Goal: Information Seeking & Learning: Learn about a topic

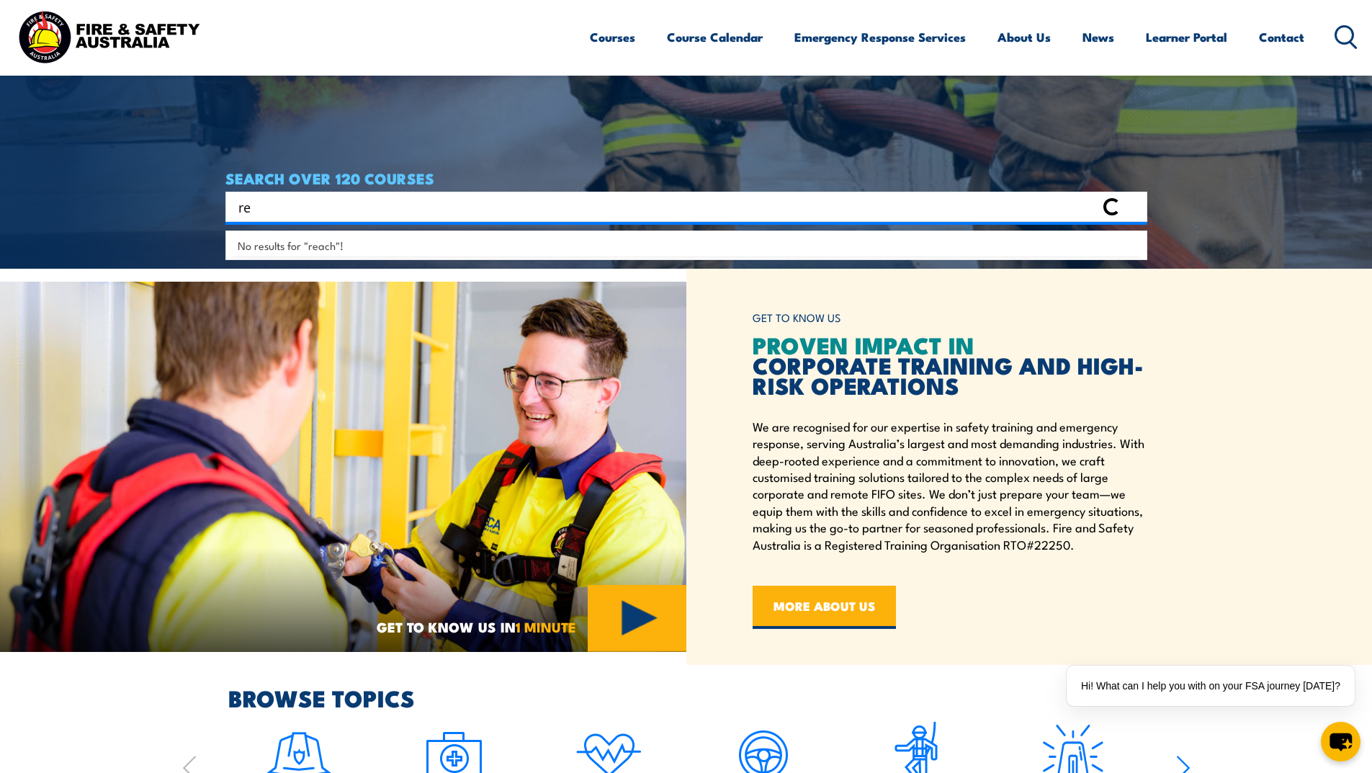
type input "r"
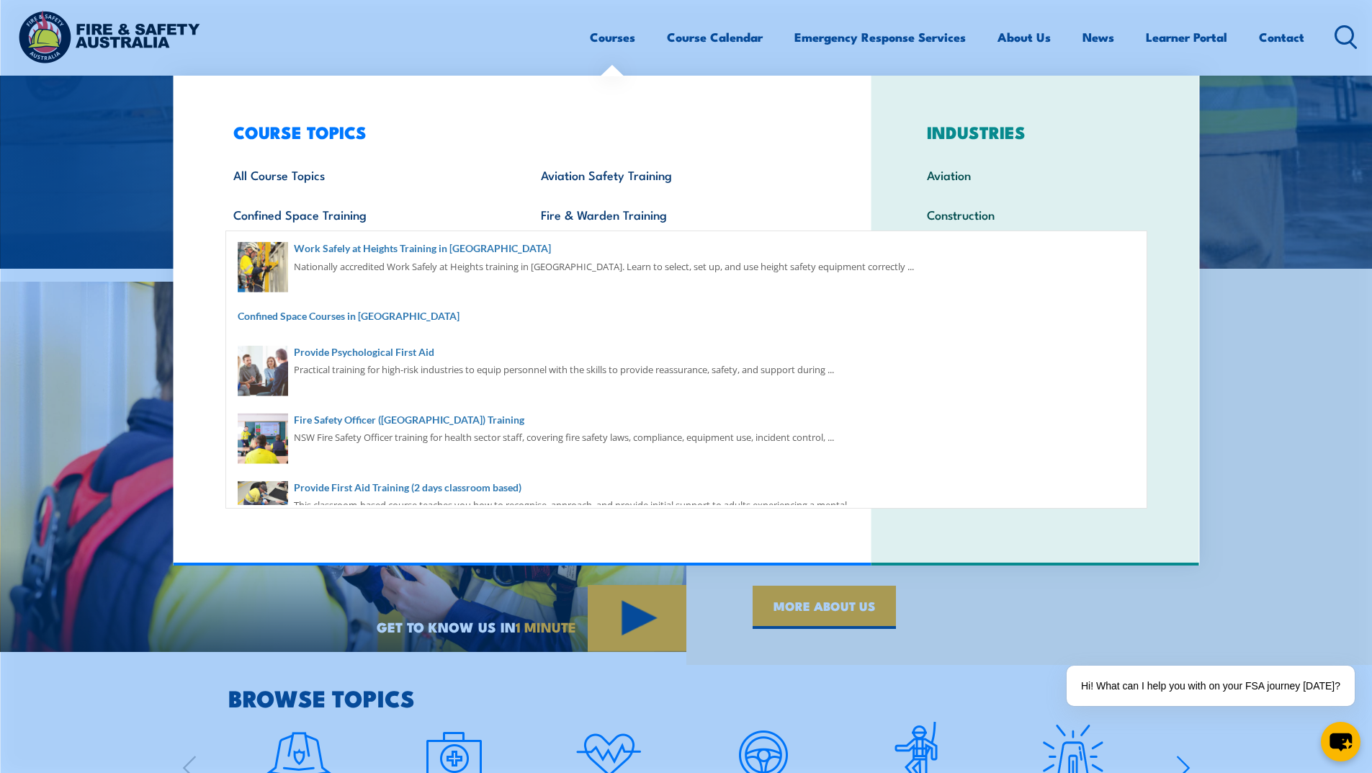
click at [613, 38] on link "Courses" at bounding box center [612, 37] width 45 height 38
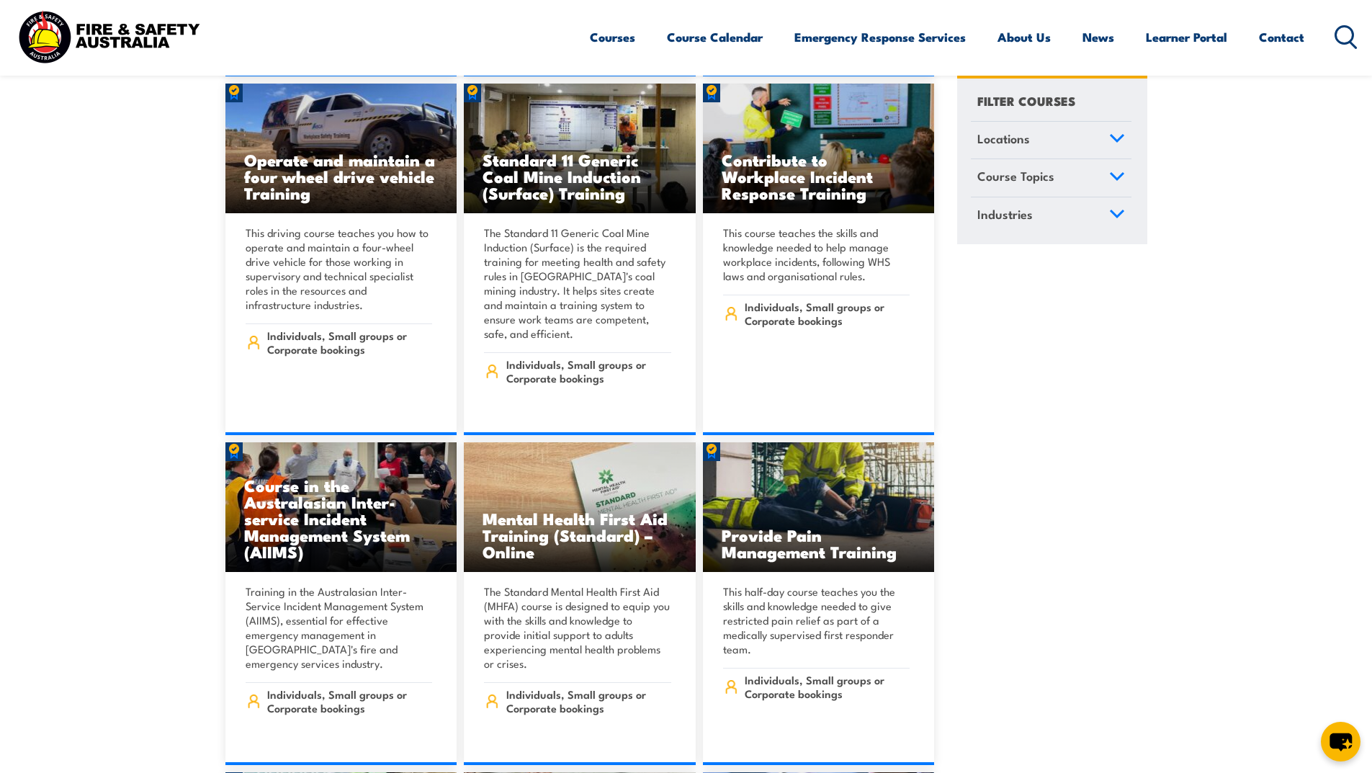
scroll to position [8427, 0]
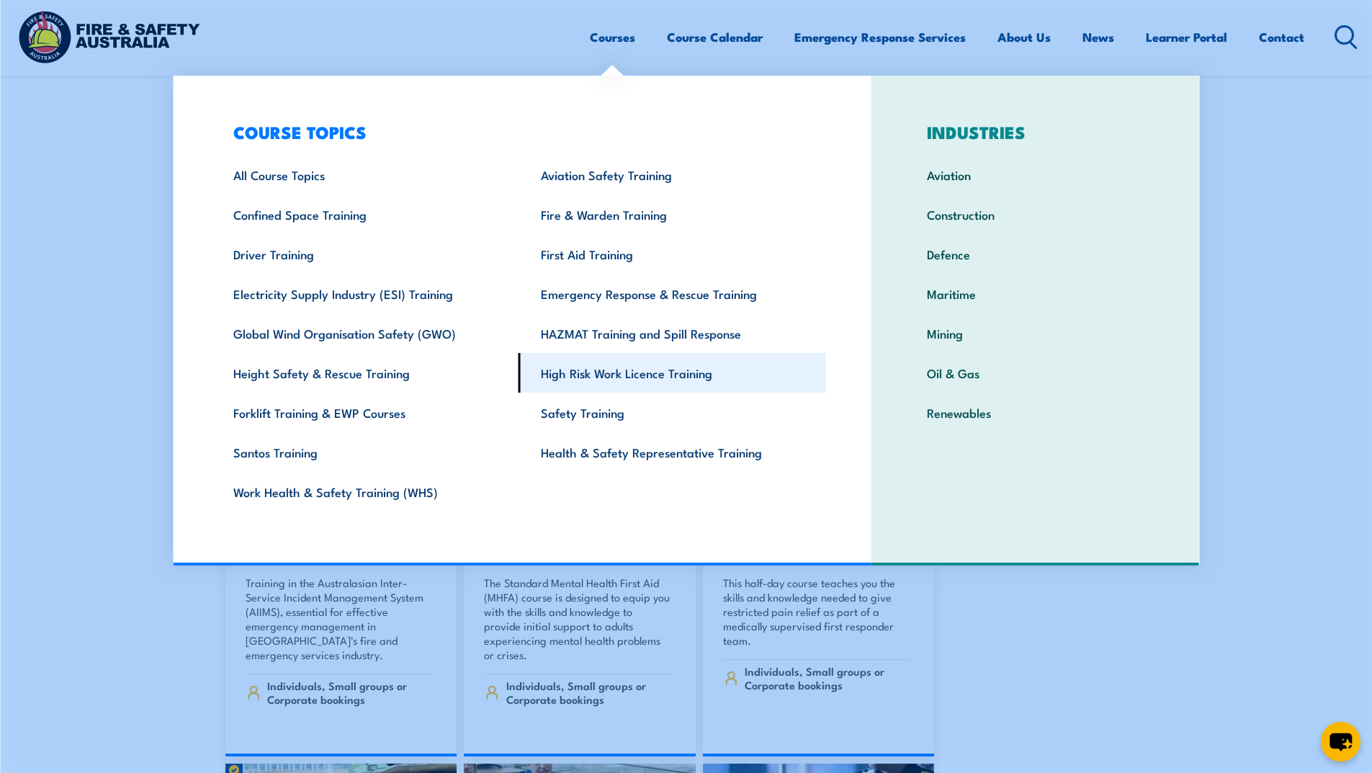
click at [644, 370] on link "High Risk Work Licence Training" at bounding box center [673, 373] width 308 height 40
